Goal: Task Accomplishment & Management: Manage account settings

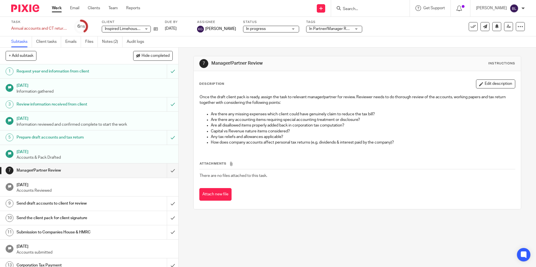
click at [28, 7] on img at bounding box center [25, 8] width 28 height 8
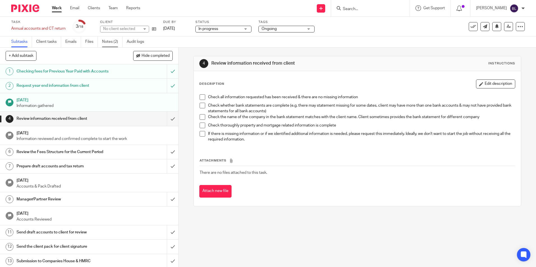
click at [106, 42] on link "Notes (2)" at bounding box center [112, 41] width 20 height 11
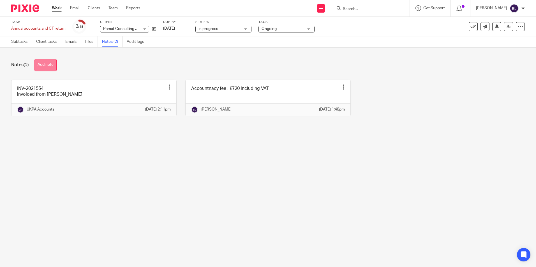
click at [55, 63] on button "Add note" at bounding box center [45, 65] width 22 height 13
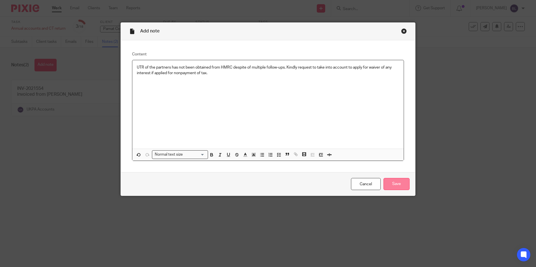
click at [397, 186] on input "Save" at bounding box center [396, 184] width 26 height 12
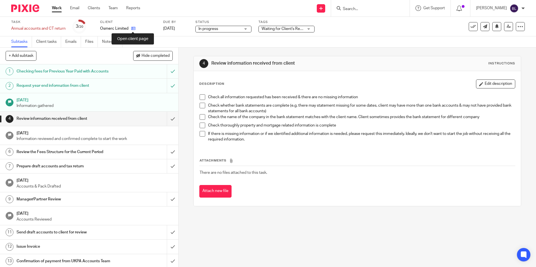
click at [132, 29] on icon at bounding box center [133, 28] width 4 height 4
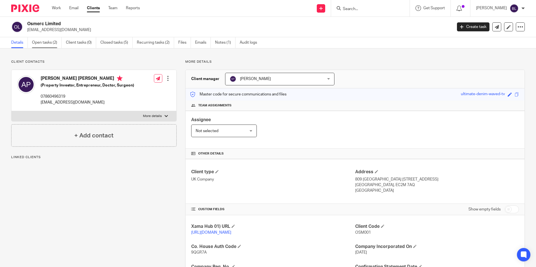
click at [49, 43] on link "Open tasks (2)" at bounding box center [47, 42] width 30 height 11
